Goal: Transaction & Acquisition: Purchase product/service

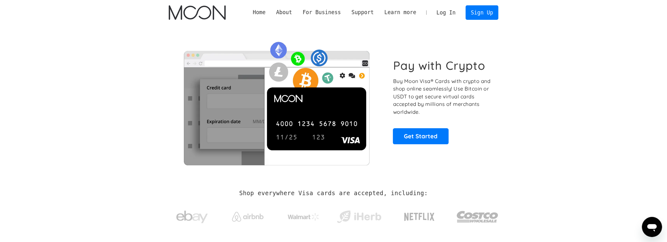
click at [452, 14] on link "Log In" at bounding box center [446, 13] width 30 height 14
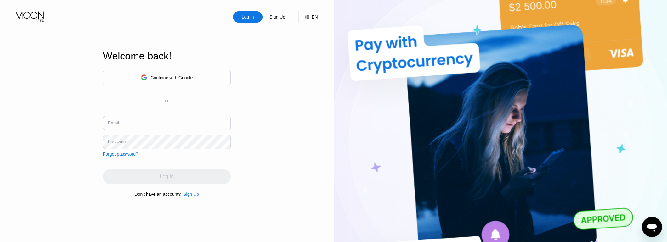
type input "[EMAIL_ADDRESS][DOMAIN_NAME]"
click at [260, 115] on div "Log In Sign Up EN Language Select an item Save Welcome back! Continue with Goog…" at bounding box center [167, 133] width 334 height 267
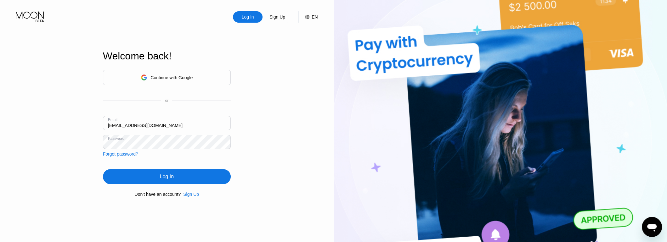
click at [191, 74] on div "Continue with Google" at bounding box center [167, 78] width 52 height 10
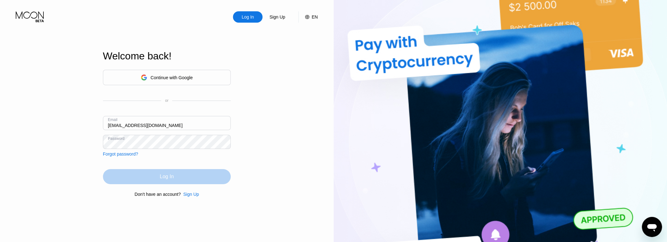
click at [192, 175] on div "Log In" at bounding box center [167, 176] width 128 height 15
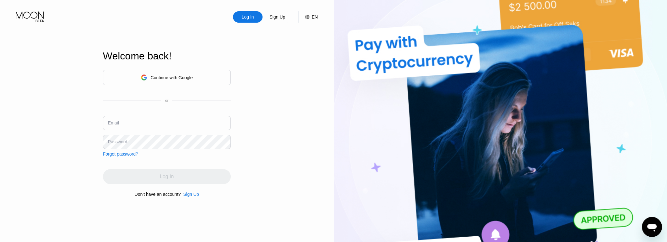
type input "HerkulesMitkus@proton.me"
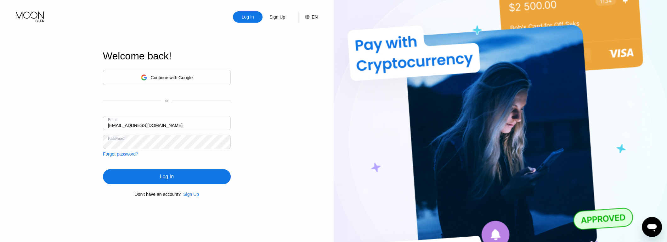
click at [66, 162] on div "Log In Sign Up EN Language Select an item Save Welcome back! Continue with Goog…" at bounding box center [167, 133] width 334 height 267
click at [134, 179] on div "Log In" at bounding box center [167, 176] width 128 height 15
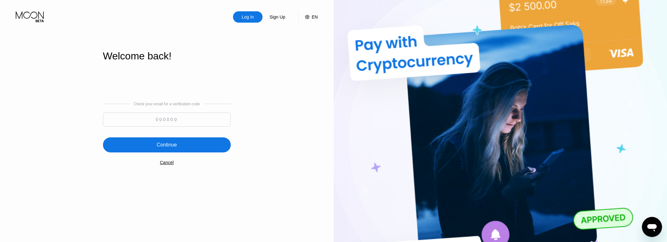
click at [189, 120] on input at bounding box center [167, 120] width 128 height 14
paste input "987767"
type input "987767"
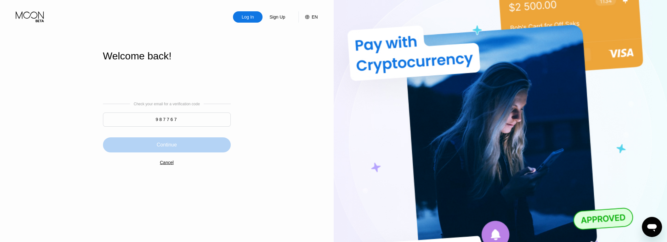
click at [180, 145] on div "Continue" at bounding box center [167, 145] width 128 height 15
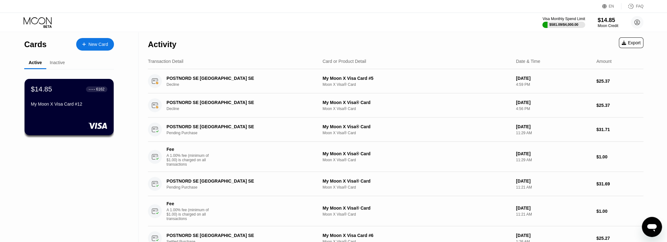
click at [92, 46] on div "New Card" at bounding box center [98, 44] width 20 height 5
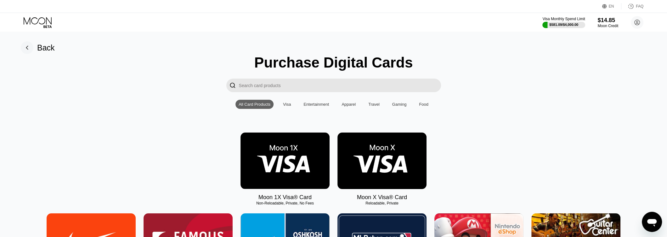
click at [417, 149] on img at bounding box center [382, 160] width 89 height 56
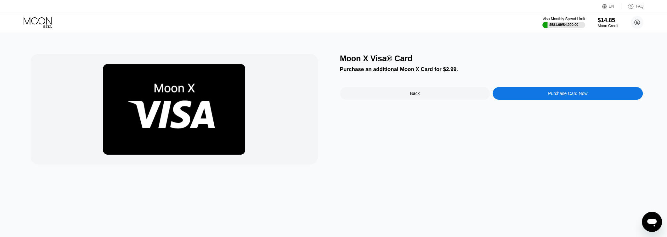
click at [533, 95] on div "Purchase Card Now" at bounding box center [568, 93] width 150 height 13
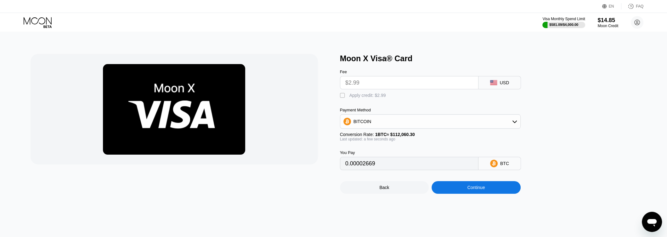
click at [459, 123] on div "BITCOIN" at bounding box center [430, 121] width 180 height 13
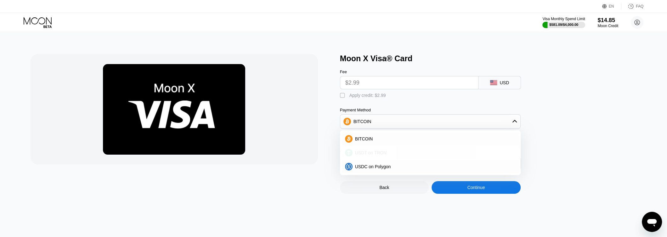
click at [386, 150] on span "USDT on TRON" at bounding box center [371, 152] width 32 height 5
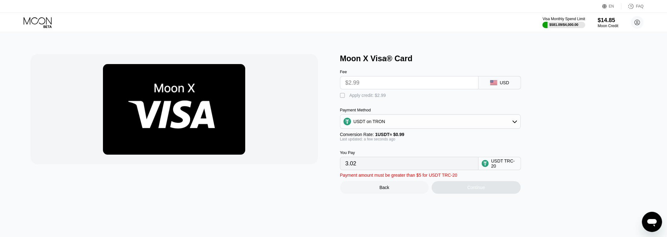
drag, startPoint x: 368, startPoint y: 93, endPoint x: 468, endPoint y: 191, distance: 139.9
click at [368, 93] on div "Apply credit: $2.99" at bounding box center [368, 95] width 37 height 5
click at [469, 121] on div "USDT on TRON" at bounding box center [430, 121] width 180 height 13
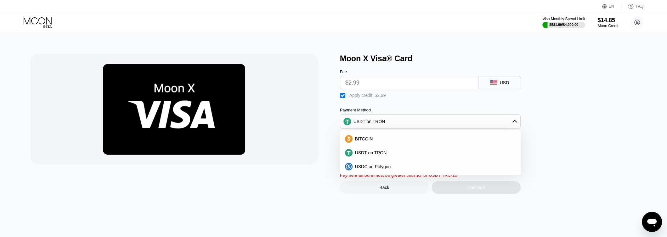
click at [599, 105] on div "Moon X Visa® Card Fee $2.99 USD  Apply credit: $2.99 Payment Method USDT on TR…" at bounding box center [491, 124] width 303 height 140
click at [456, 125] on div "USDT on TRON" at bounding box center [430, 121] width 180 height 13
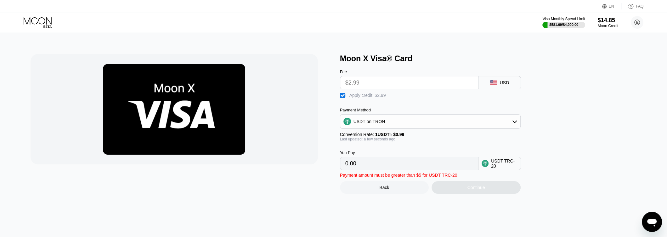
click at [445, 124] on div "USDT on TRON" at bounding box center [430, 121] width 180 height 13
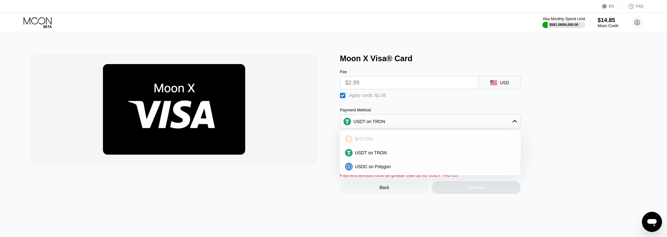
click at [416, 149] on div "USDT on TRON" at bounding box center [430, 152] width 177 height 13
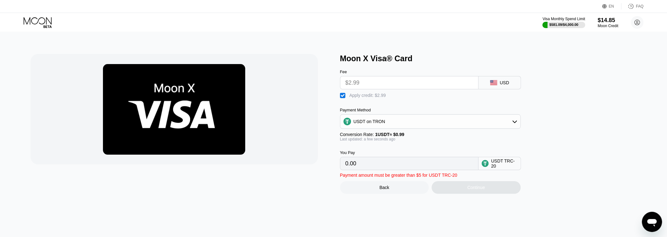
click at [431, 127] on div "USDT on TRON" at bounding box center [430, 121] width 181 height 14
click at [428, 122] on div "USDT on TRON" at bounding box center [430, 121] width 180 height 13
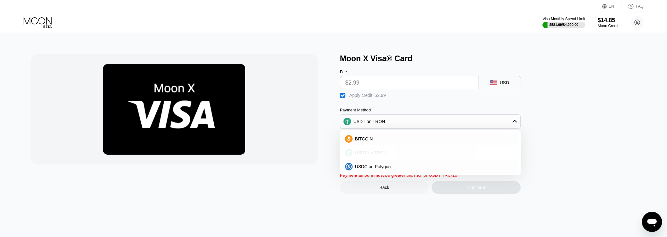
drag, startPoint x: 391, startPoint y: 148, endPoint x: 393, endPoint y: 145, distance: 3.4
click at [391, 147] on div "USDT on TRON" at bounding box center [430, 152] width 177 height 13
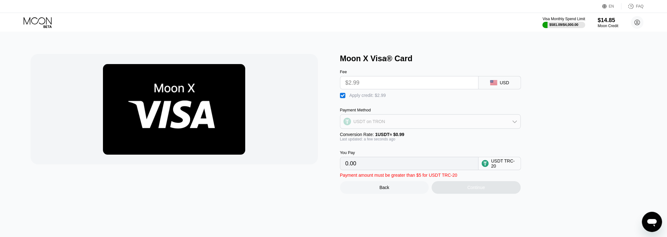
click at [409, 121] on div "USDT on TRON" at bounding box center [430, 121] width 180 height 13
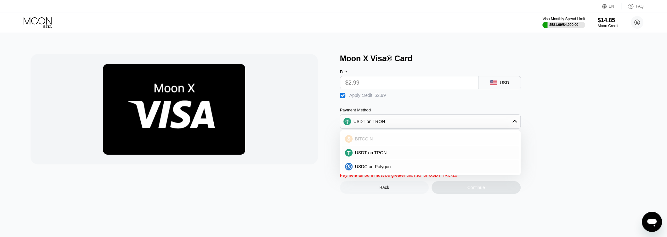
click at [391, 140] on div "BITCOIN" at bounding box center [434, 138] width 163 height 5
type input "0"
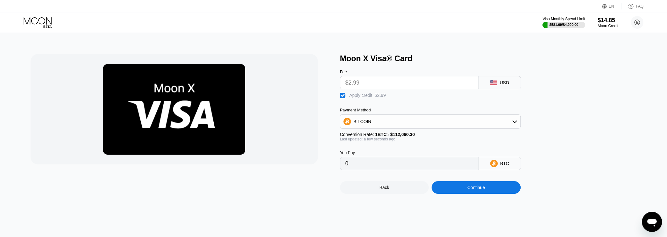
click at [465, 181] on div "Continue" at bounding box center [476, 187] width 89 height 13
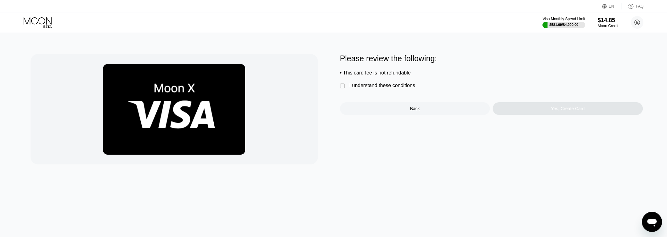
click at [343, 86] on div "" at bounding box center [343, 86] width 6 height 6
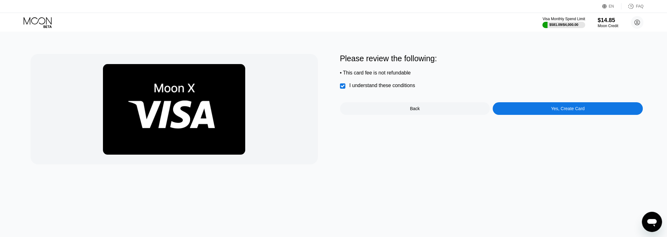
click at [585, 101] on div "Please review the following: • This card fee is not refundable  I understand t…" at bounding box center [491, 84] width 303 height 61
click at [584, 106] on div "Yes, Create Card" at bounding box center [568, 108] width 150 height 13
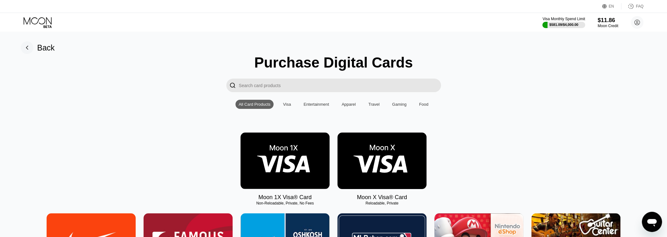
drag, startPoint x: 98, startPoint y: 118, endPoint x: 396, endPoint y: 85, distance: 299.8
click at [39, 50] on div "Back" at bounding box center [46, 47] width 18 height 9
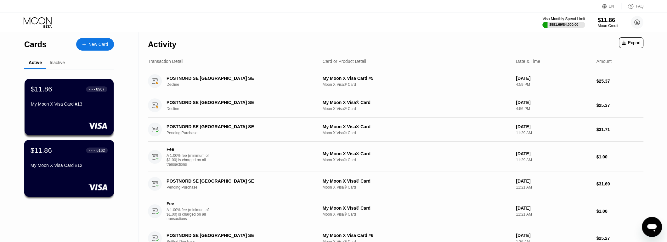
click at [91, 159] on div "$11.86 ● ● ● ● 6162 My Moon X Visa Card #12" at bounding box center [69, 158] width 77 height 24
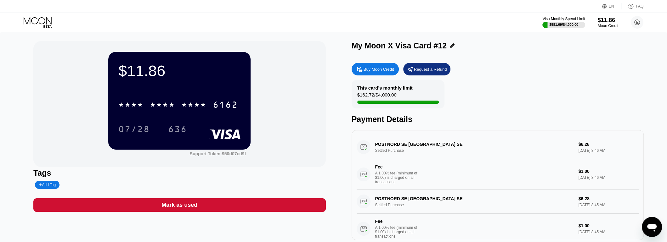
click at [220, 210] on div "Mark as used" at bounding box center [179, 206] width 293 height 14
click at [345, 127] on div "Yes" at bounding box center [344, 125] width 21 height 4
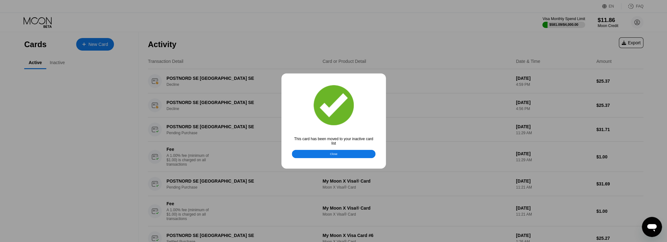
click at [338, 164] on div at bounding box center [336, 121] width 673 height 242
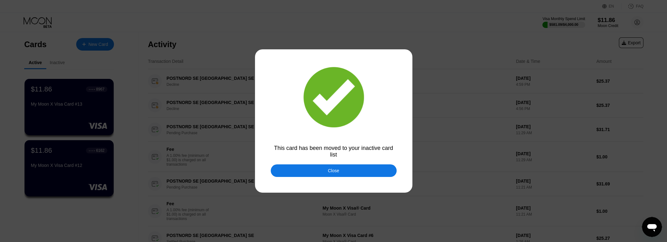
click at [336, 168] on div "Close" at bounding box center [334, 171] width 126 height 13
click at [358, 173] on div "POSTNORD SE STOCKHOLM SE Pending Purchase My Moon X Visa® Card Moon X Visa® Car…" at bounding box center [396, 184] width 496 height 24
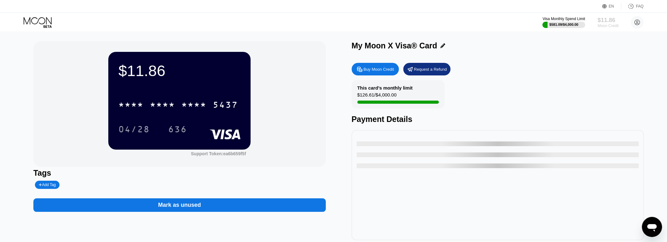
click at [608, 24] on div "Moon Credit" at bounding box center [608, 26] width 21 height 4
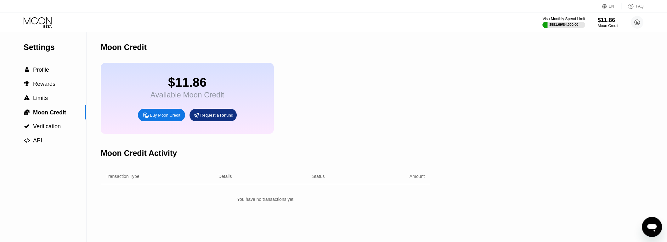
click at [162, 113] on div "Buy Moon Credit" at bounding box center [165, 115] width 31 height 5
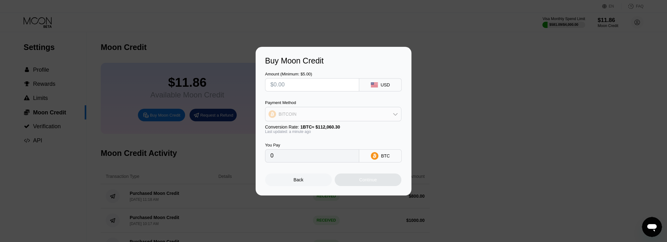
click at [387, 114] on div "BITCOIN" at bounding box center [333, 114] width 136 height 13
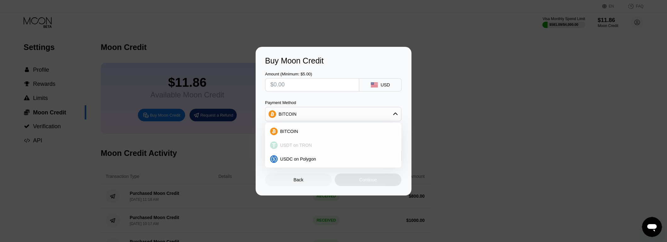
click at [318, 145] on div "USDT on TRON" at bounding box center [337, 145] width 119 height 5
type input "0.00"
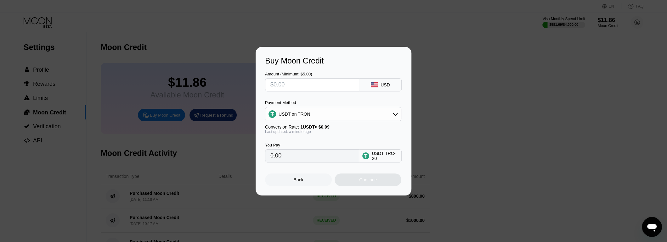
click at [329, 82] on input "text" at bounding box center [312, 85] width 83 height 13
type input "$6"
type input "6.06"
type input "$60"
type input "60.61"
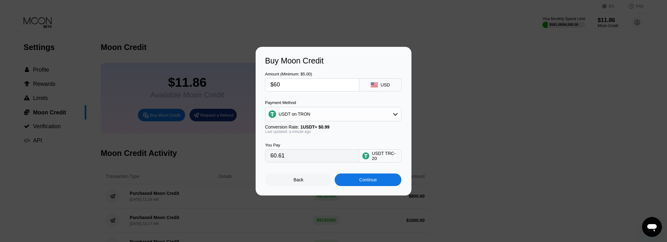
type input "$600"
type input "606.06"
type input "$600"
click at [316, 85] on input "$600" at bounding box center [312, 85] width 83 height 13
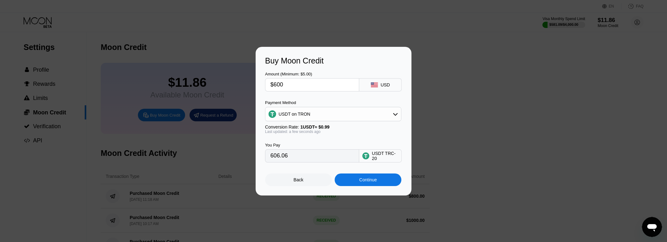
click at [316, 85] on input "$600" at bounding box center [312, 85] width 83 height 13
type input "$6"
type input "6.06"
type input "$60"
type input "60.61"
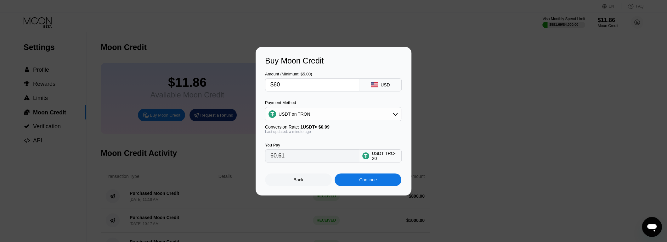
type input "$600"
type input "606.06"
click at [394, 182] on div "Continue" at bounding box center [368, 180] width 67 height 13
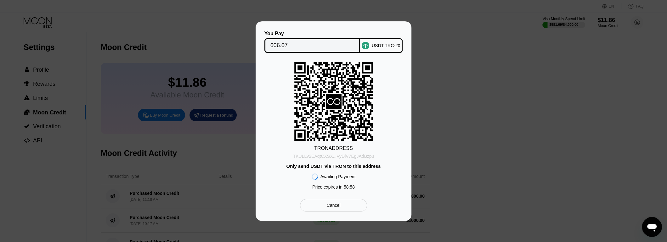
click at [323, 158] on div "TKULLv2EAqtCXSX...VyDiV7EgJAdBzpu" at bounding box center [333, 156] width 81 height 5
drag, startPoint x: 363, startPoint y: 155, endPoint x: 379, endPoint y: 146, distance: 18.1
click at [364, 155] on div "TKULLv2EAqtCXSX...VyDiV7EgJAdBzpu" at bounding box center [333, 156] width 81 height 5
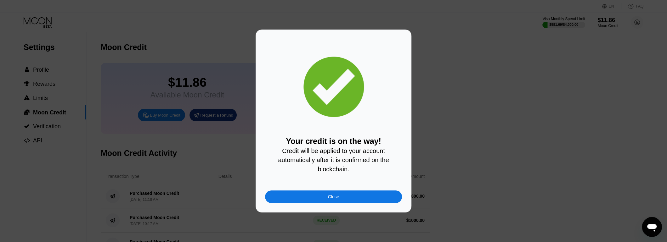
click at [342, 205] on div "Your credit is on the way! Credit will be applied to your account automatically…" at bounding box center [334, 121] width 156 height 183
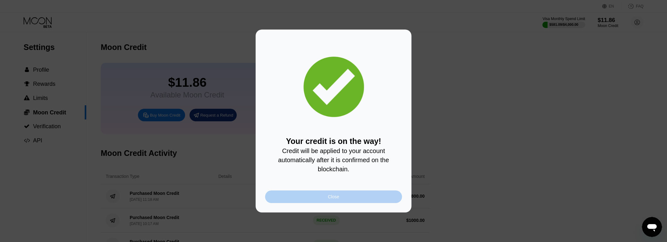
drag, startPoint x: 344, startPoint y: 198, endPoint x: 338, endPoint y: 194, distance: 6.6
click at [344, 197] on div "Close" at bounding box center [333, 197] width 137 height 13
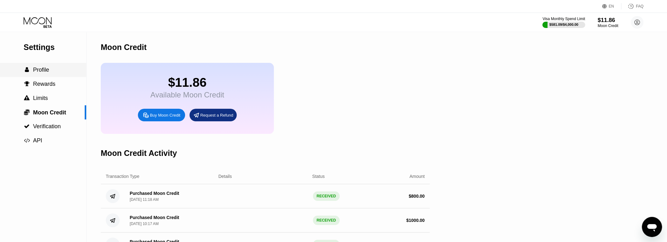
click at [40, 22] on icon at bounding box center [38, 22] width 29 height 11
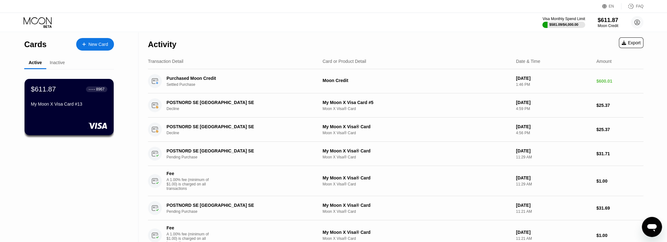
click at [68, 112] on div "$611.87 ● ● ● ● 8967 My Moon X Visa Card #13" at bounding box center [69, 107] width 89 height 56
click at [74, 86] on div "Back Purchase Digital Cards  All Card Products Visa Entertainment Apparel Trav…" at bounding box center [333, 121] width 667 height 242
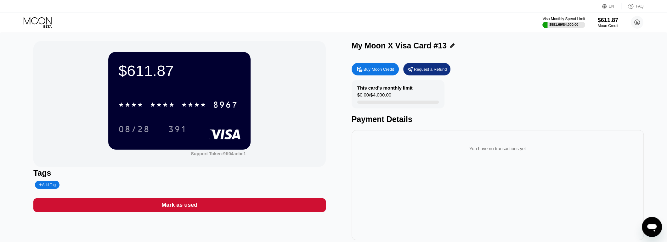
drag, startPoint x: 122, startPoint y: 113, endPoint x: 187, endPoint y: 115, distance: 64.9
click at [123, 113] on div "* * * * * * * * * * * * 8967" at bounding box center [179, 102] width 122 height 21
click at [170, 99] on div "* * * * * * * * * * * * 8967" at bounding box center [178, 105] width 127 height 16
click at [213, 105] on div "8967" at bounding box center [225, 106] width 25 height 10
click at [141, 128] on div "08/28" at bounding box center [133, 130] width 31 height 10
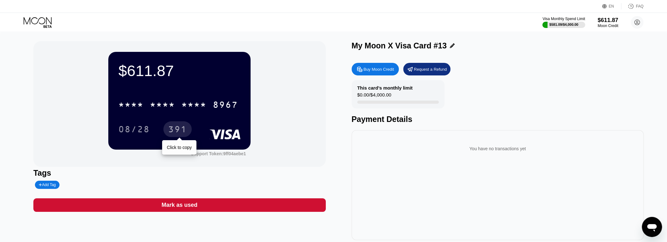
click at [180, 128] on div "391" at bounding box center [177, 130] width 19 height 10
